Goal: Task Accomplishment & Management: Complete application form

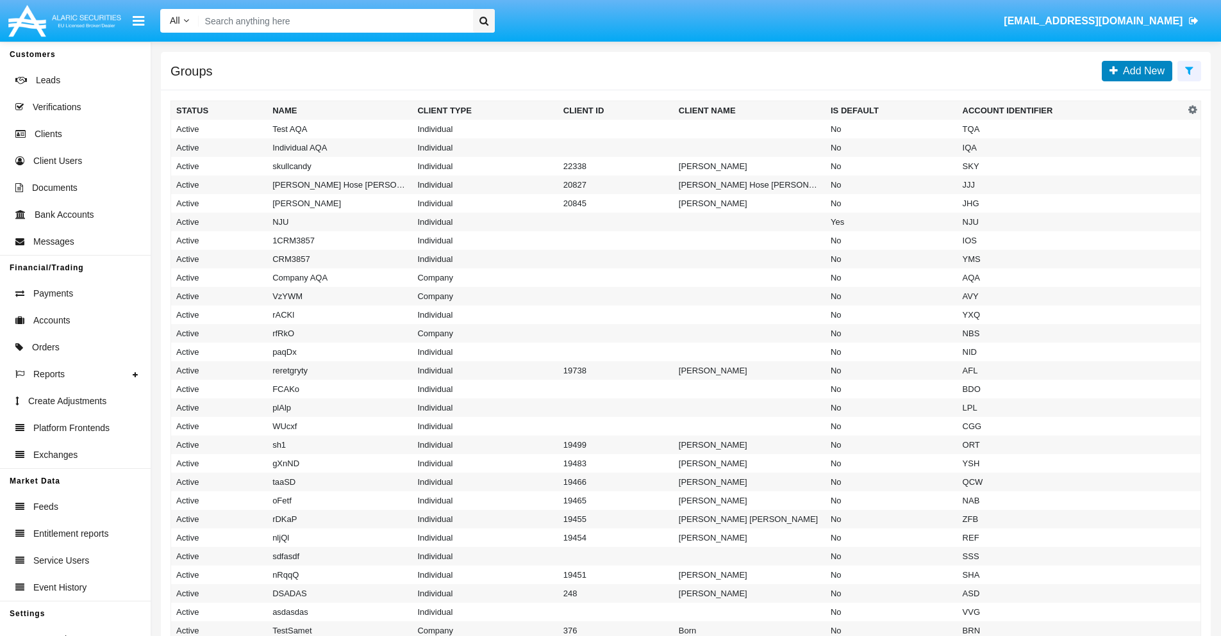
click at [1141, 70] on span "Add New" at bounding box center [1141, 70] width 47 height 11
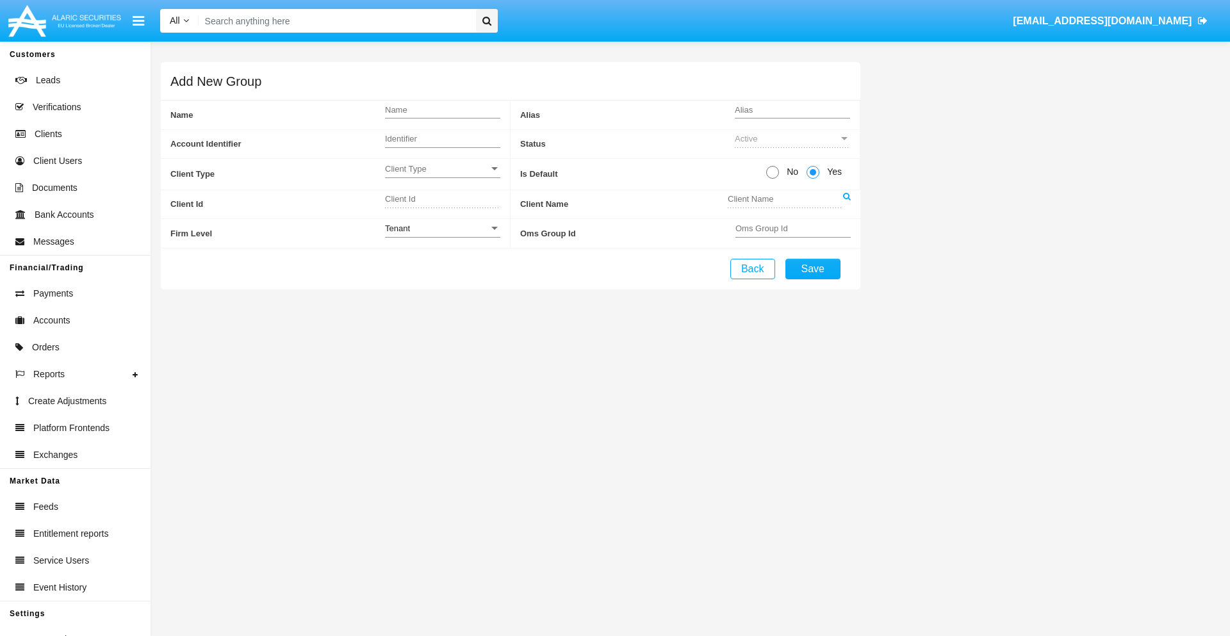
click at [790, 172] on span "No" at bounding box center [790, 171] width 22 height 13
click at [773, 179] on input "No" at bounding box center [772, 179] width 1 height 1
radio input "true"
type input "dGMOh"
type input "X"
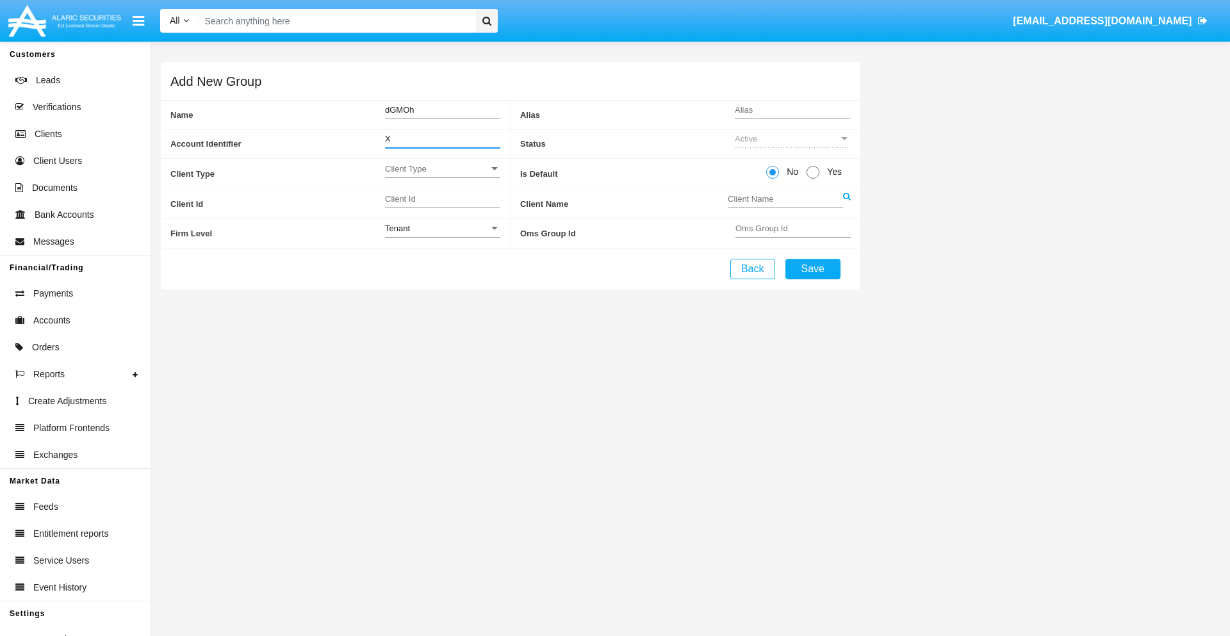
click at [442, 169] on span "Client Type" at bounding box center [437, 168] width 104 height 11
click at [442, 176] on span "Individual" at bounding box center [442, 175] width 115 height 25
click at [442, 228] on div "Tenant" at bounding box center [437, 228] width 104 height 11
click at [442, 235] on span "Tenant" at bounding box center [442, 235] width 115 height 25
type input "DOFep"
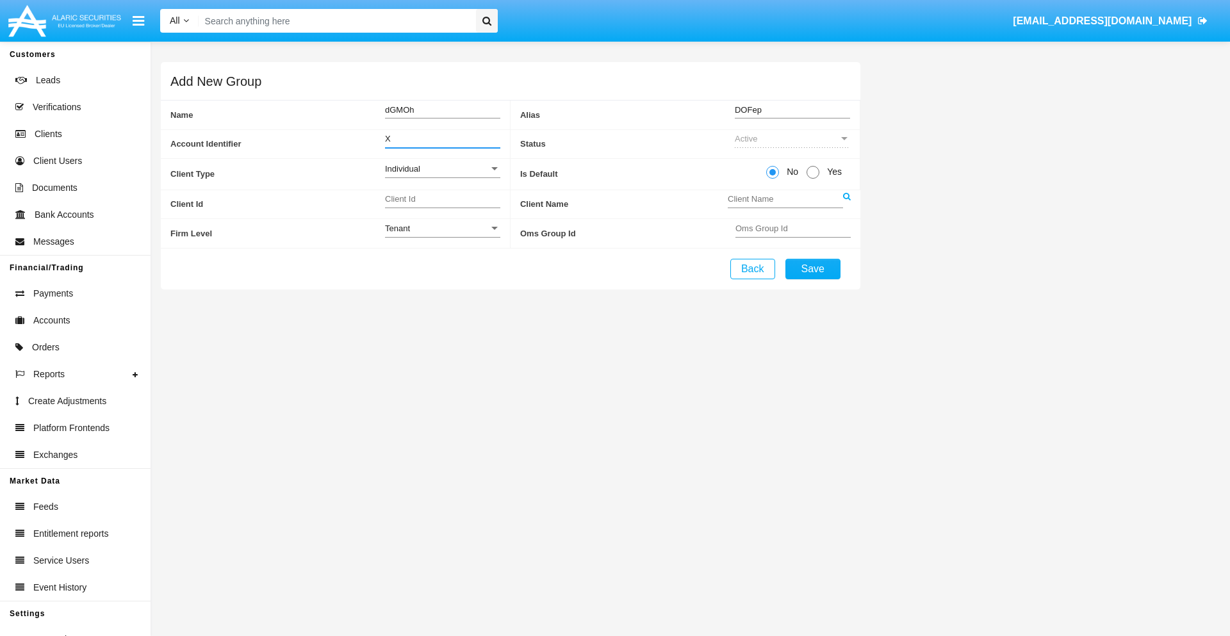
type input "X"
click at [813, 269] on button "Save" at bounding box center [813, 269] width 55 height 21
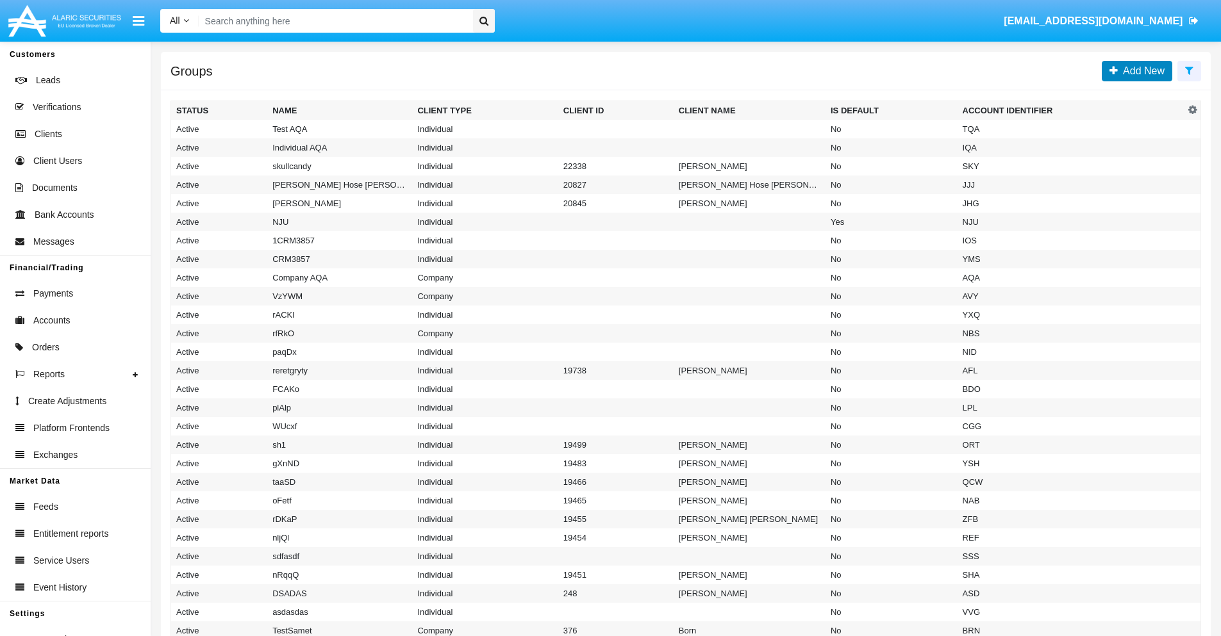
click at [1141, 70] on span "Add New" at bounding box center [1141, 70] width 47 height 11
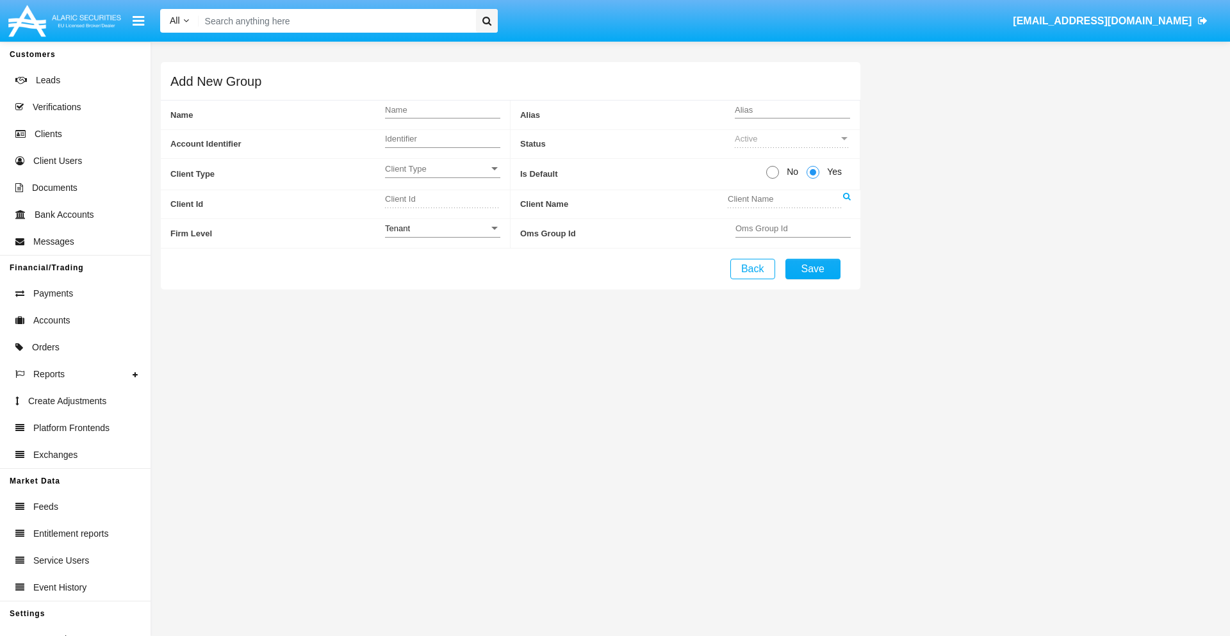
click at [790, 172] on span "No" at bounding box center [790, 171] width 22 height 13
click at [773, 179] on input "No" at bounding box center [772, 179] width 1 height 1
radio input "true"
click at [442, 169] on span "Client Type" at bounding box center [437, 168] width 104 height 11
click at [442, 201] on span "Company" at bounding box center [432, 200] width 95 height 25
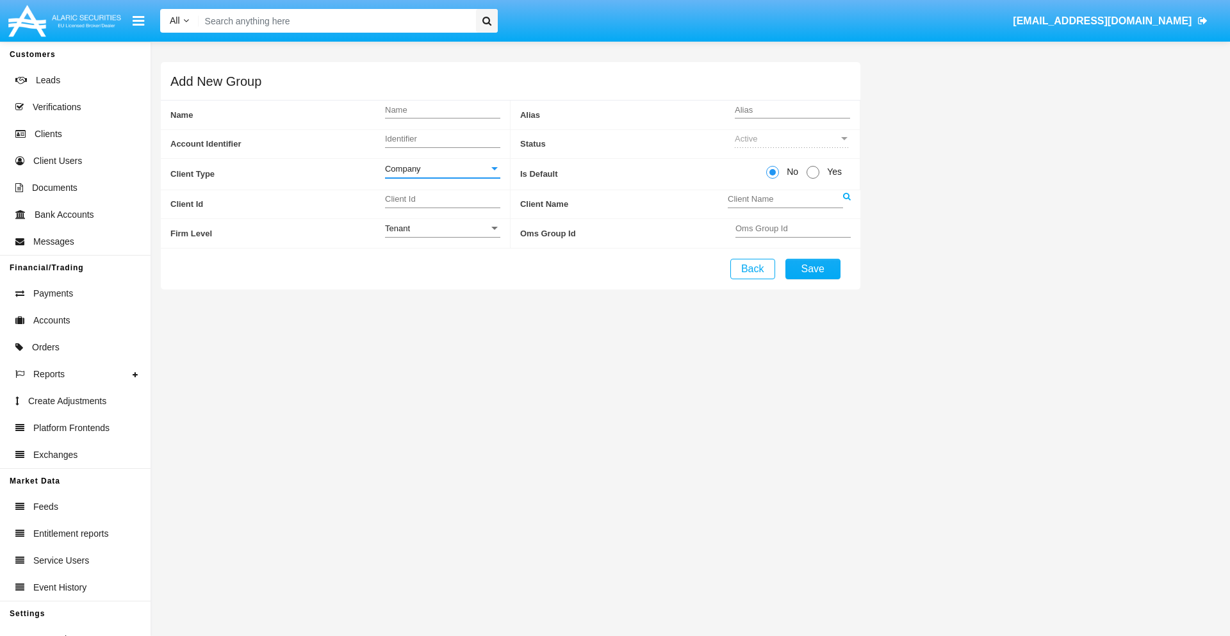
click at [847, 204] on link at bounding box center [847, 204] width 8 height 29
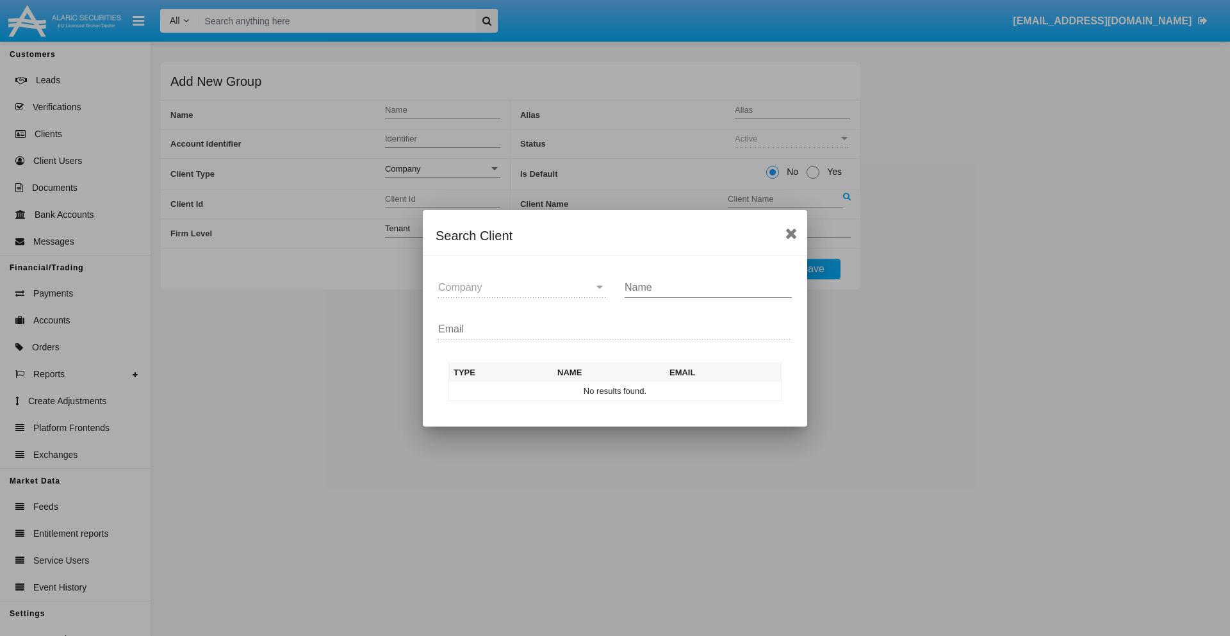
click at [708, 287] on input "Name" at bounding box center [708, 288] width 167 height 12
type input "FlashTurtles"
click at [627, 391] on td "FlashTurtles" at bounding box center [626, 391] width 135 height 19
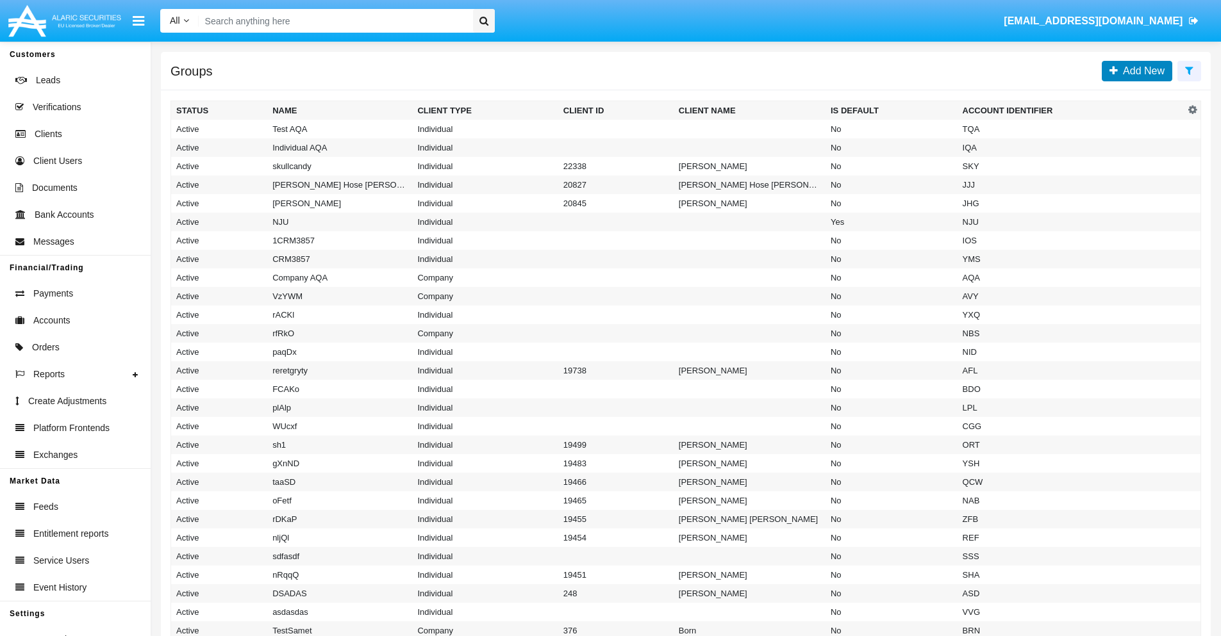
click at [1141, 70] on span "Add New" at bounding box center [1141, 70] width 47 height 11
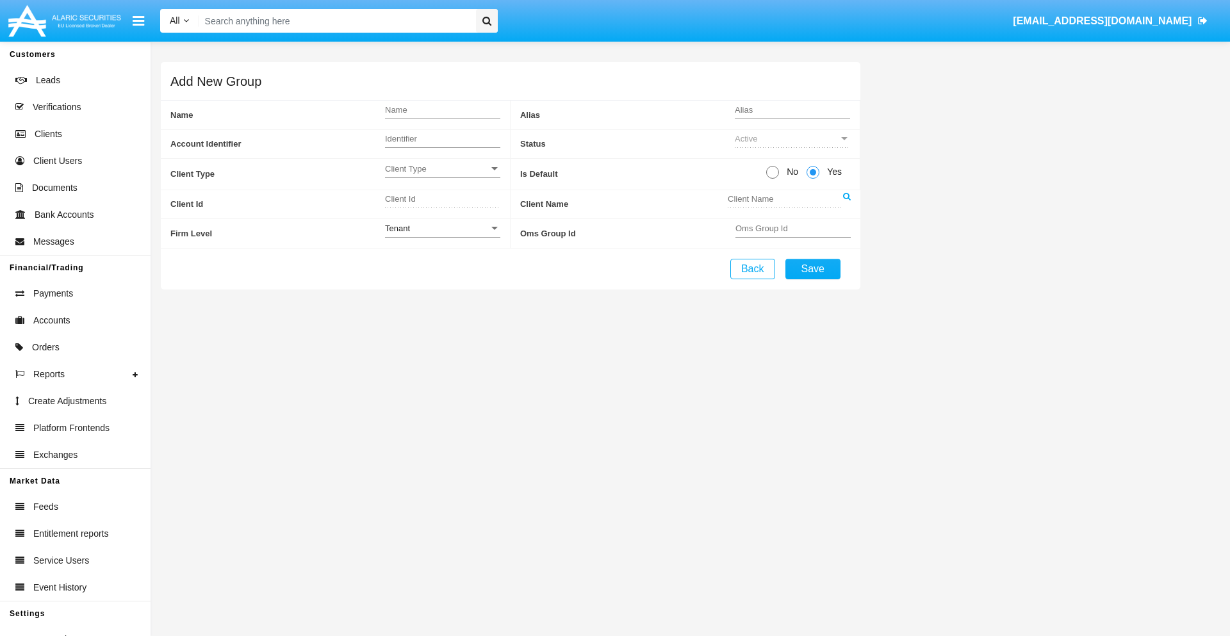
click at [790, 172] on span "No" at bounding box center [790, 171] width 22 height 13
click at [773, 179] on input "No" at bounding box center [772, 179] width 1 height 1
radio input "true"
click at [442, 169] on span "Client Type" at bounding box center [437, 168] width 104 height 11
click at [442, 176] on span "Individual" at bounding box center [442, 175] width 115 height 25
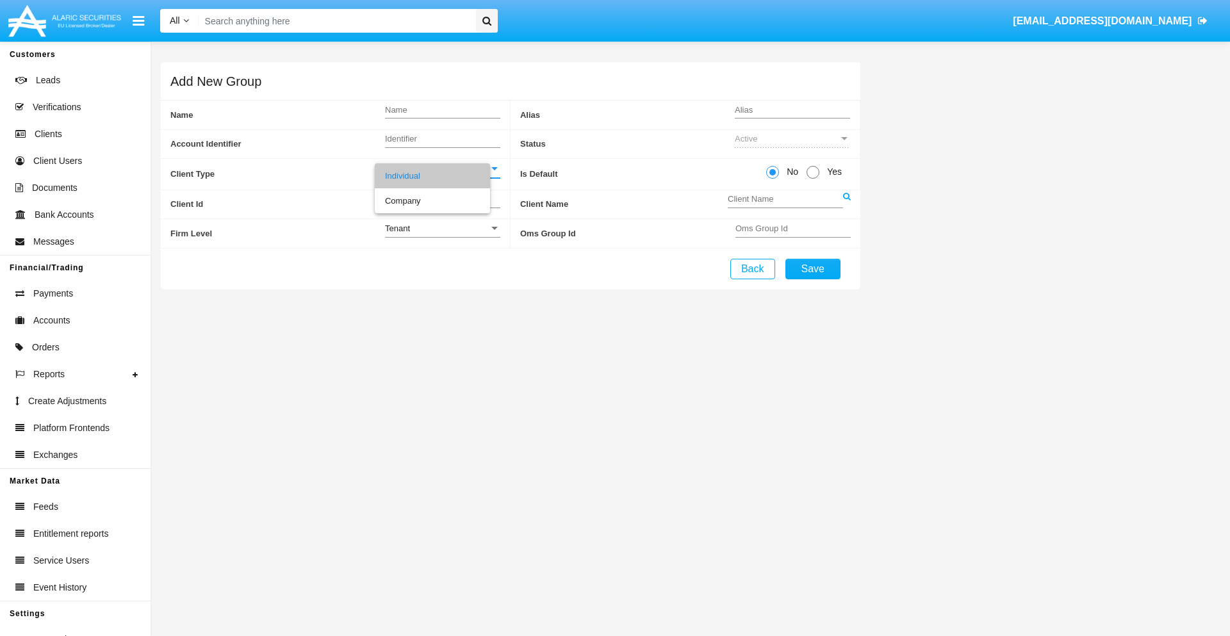
click at [847, 204] on link at bounding box center [847, 204] width 8 height 29
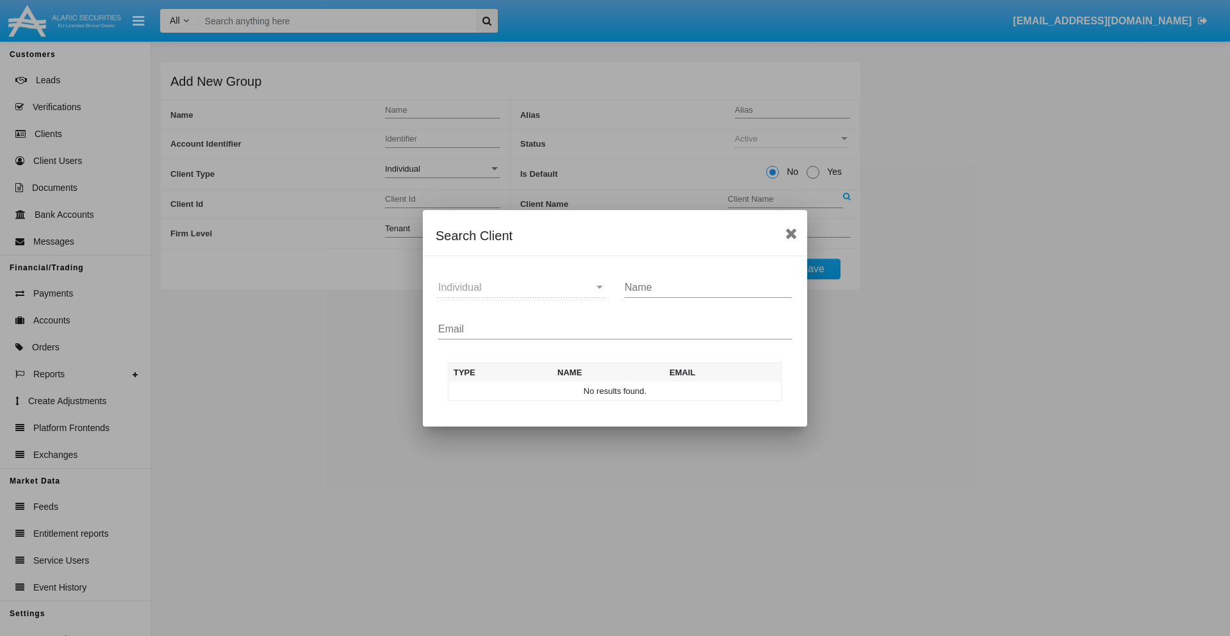
click at [615, 329] on input "Email" at bounding box center [615, 330] width 354 height 12
type input "test-user-snake@aqa.com"
click at [720, 391] on td "test-user-snake@aqa.com" at bounding box center [720, 391] width 123 height 19
